Goal: Book appointment/travel/reservation

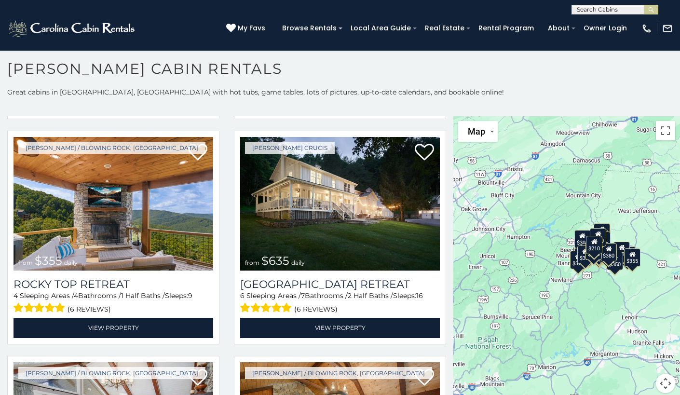
scroll to position [457, 0]
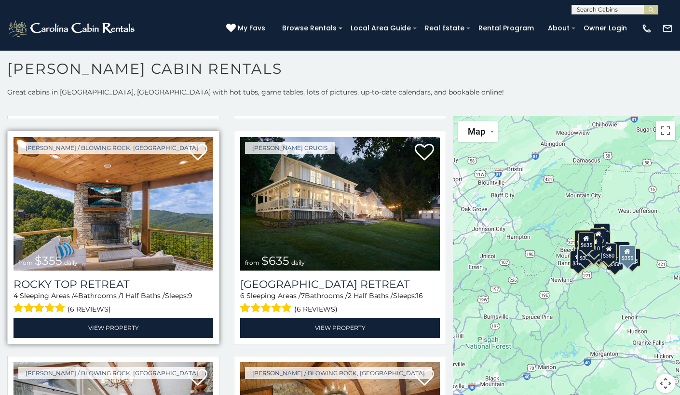
click at [172, 219] on img at bounding box center [114, 204] width 200 height 134
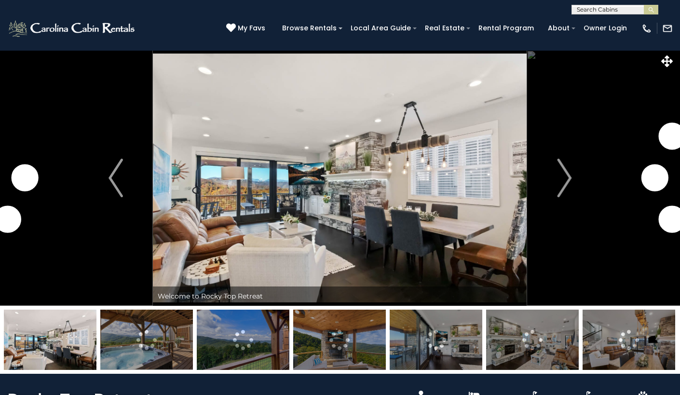
click at [561, 184] on img "Next" at bounding box center [564, 178] width 14 height 39
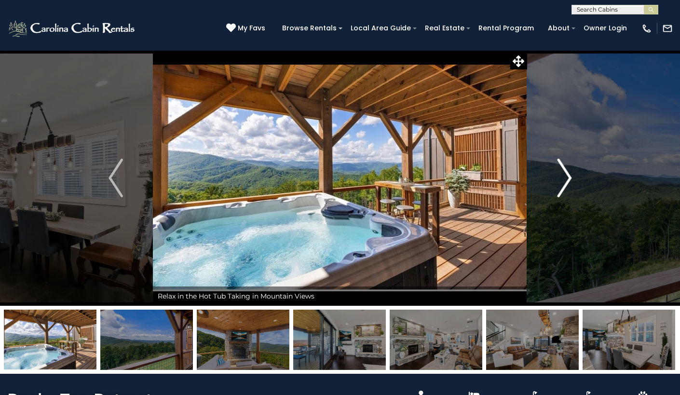
click at [561, 183] on img "Next" at bounding box center [564, 178] width 14 height 39
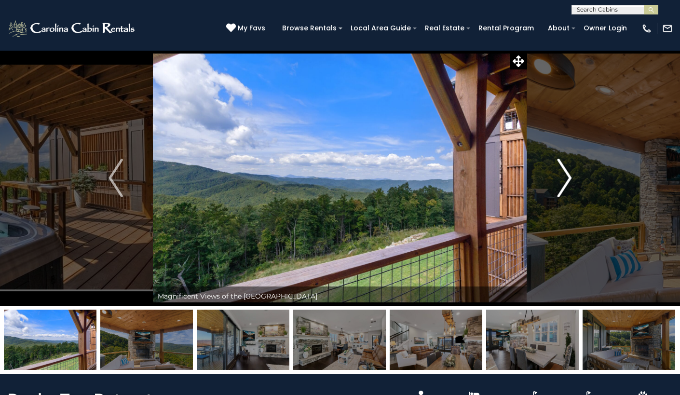
click at [561, 183] on img "Next" at bounding box center [564, 178] width 14 height 39
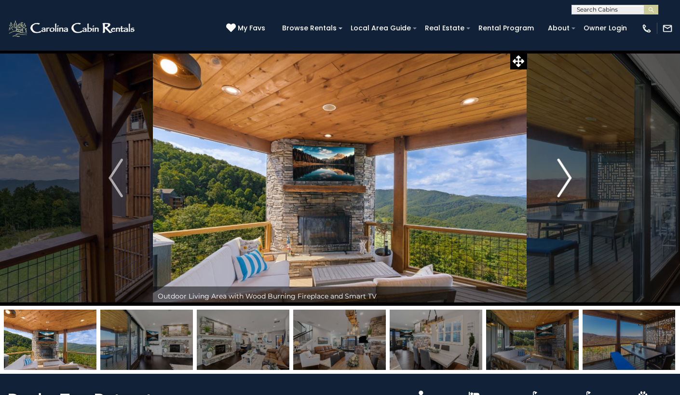
click at [561, 183] on img "Next" at bounding box center [564, 178] width 14 height 39
